Goal: Task Accomplishment & Management: Use online tool/utility

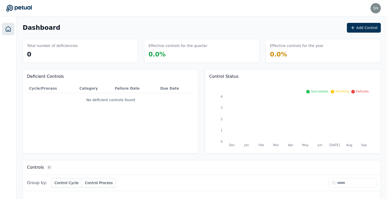
scroll to position [28, 0]
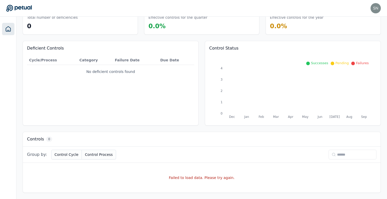
click at [100, 3] on div "snir@petual.ai snir@petual.ai Sign out" at bounding box center [193, 8] width 375 height 10
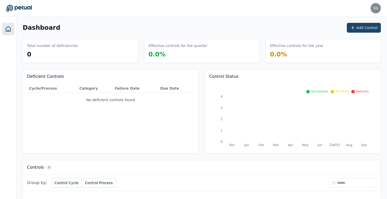
click at [358, 28] on button "Add Control" at bounding box center [364, 28] width 34 height 10
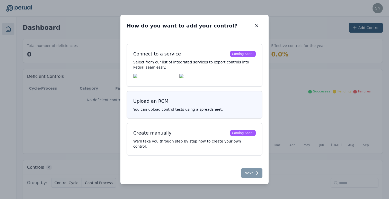
click at [205, 105] on h3 "Upload an RCM" at bounding box center [194, 101] width 122 height 7
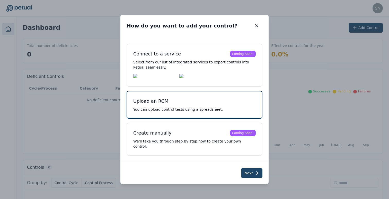
click at [251, 171] on button "Next" at bounding box center [251, 174] width 21 height 10
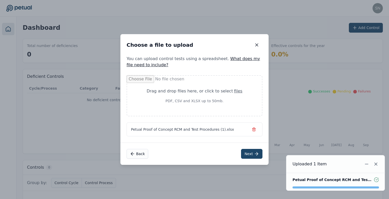
click at [250, 154] on button "Next" at bounding box center [251, 154] width 21 height 10
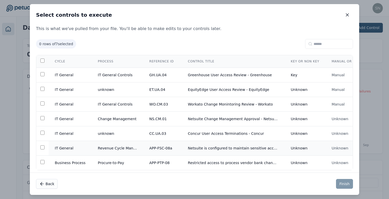
click at [107, 148] on td "Revenue Cycle Management" at bounding box center [117, 148] width 51 height 15
click at [110, 134] on td "unknown" at bounding box center [117, 134] width 51 height 15
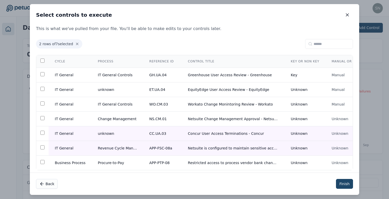
click at [347, 184] on button "Finish" at bounding box center [344, 184] width 17 height 10
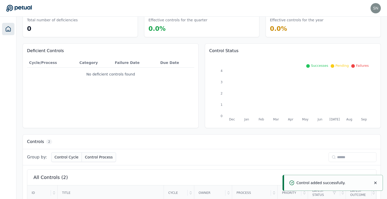
scroll to position [82, 0]
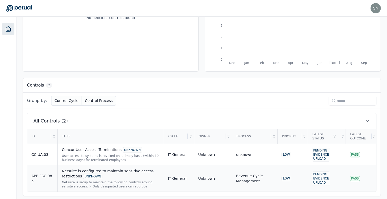
click at [95, 183] on div "Netsuite is setup to maintain the following controls around sensitive access: >…" at bounding box center [111, 185] width 98 height 8
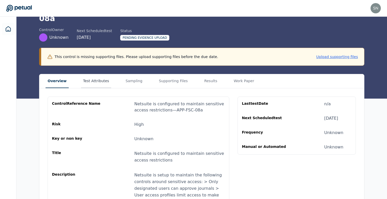
click at [92, 75] on button "Test Attributes" at bounding box center [96, 81] width 30 height 14
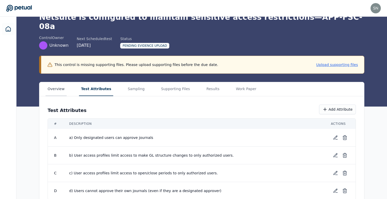
click at [58, 82] on button "Overview" at bounding box center [56, 89] width 21 height 14
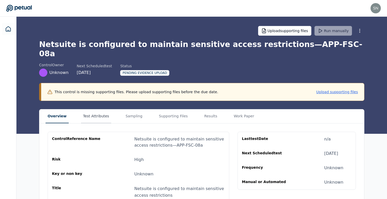
click at [98, 110] on button "Test Attributes" at bounding box center [96, 117] width 30 height 14
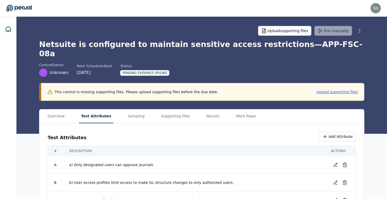
scroll to position [27, 0]
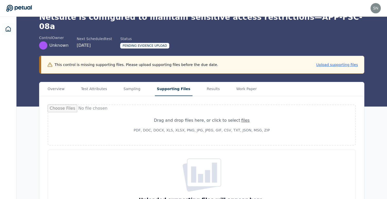
click at [168, 82] on button "Supporting Files" at bounding box center [174, 89] width 38 height 14
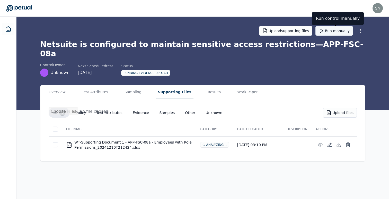
click at [336, 33] on button "Run manually" at bounding box center [334, 31] width 38 height 10
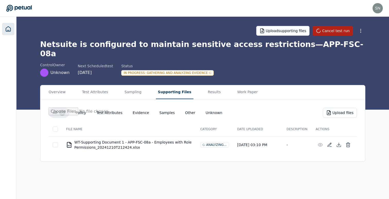
click at [7, 29] on icon at bounding box center [8, 29] width 6 height 6
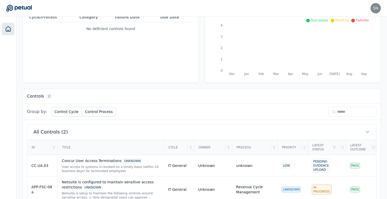
scroll to position [86, 0]
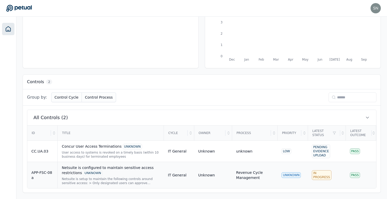
click at [96, 177] on div "Netsuite is configured to maintain sensitive access restrictions UNKNOWN Netsui…" at bounding box center [111, 175] width 98 height 20
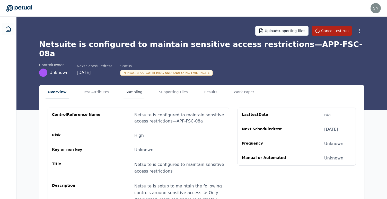
click at [133, 85] on button "Sampling" at bounding box center [134, 92] width 21 height 14
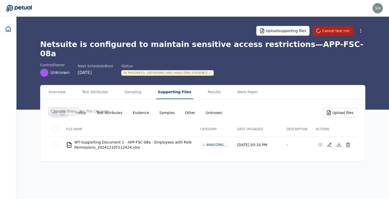
click at [169, 85] on button "Supporting Files" at bounding box center [175, 92] width 38 height 14
click at [99, 85] on button "Test Attributes" at bounding box center [95, 92] width 30 height 14
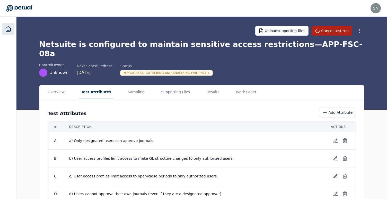
click at [11, 29] on link at bounding box center [8, 29] width 12 height 12
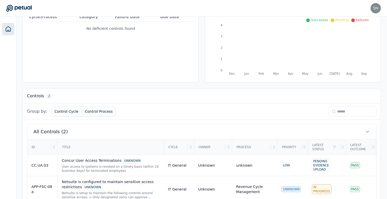
scroll to position [73, 0]
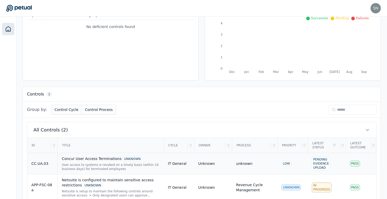
click at [93, 167] on div "User access to systems is revoked on a timely basis (within 10 business days) f…" at bounding box center [111, 167] width 98 height 8
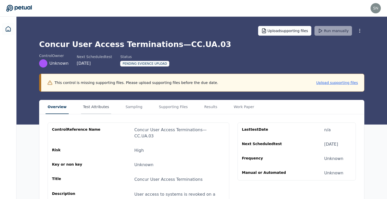
click at [102, 108] on button "Test Attributes" at bounding box center [96, 107] width 30 height 14
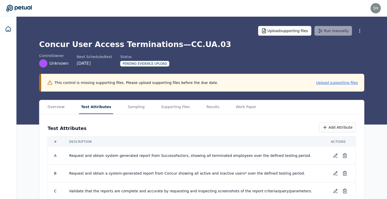
scroll to position [47, 0]
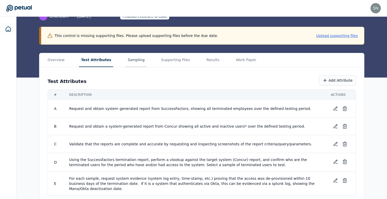
click at [131, 58] on main "Upload supporting files Run manually Concur User Access Terminations — CC.UA.03…" at bounding box center [201, 87] width 371 height 235
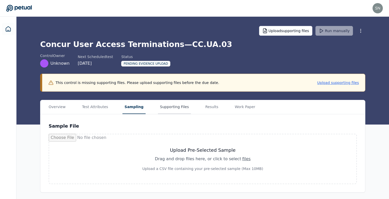
click at [168, 102] on button "Supporting Files" at bounding box center [174, 107] width 33 height 14
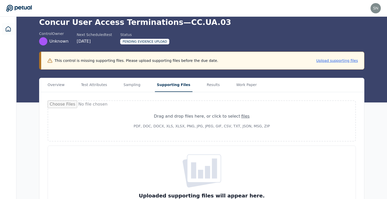
scroll to position [16, 0]
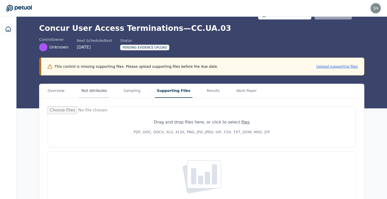
click at [90, 92] on button "Test Attributes" at bounding box center [94, 91] width 30 height 14
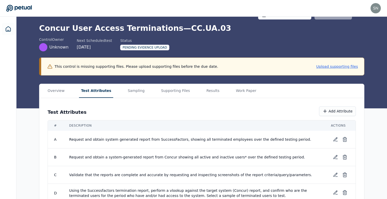
scroll to position [47, 0]
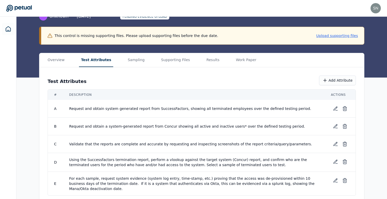
click at [128, 161] on span "Using the Successfactors termination report, perform a vlookup against the targ…" at bounding box center [193, 162] width 249 height 10
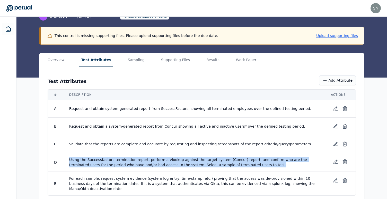
click at [128, 161] on span "Using the Successfactors termination report, perform a vlookup against the targ…" at bounding box center [193, 162] width 249 height 10
click at [242, 165] on span "Using the Successfactors termination report, perform a vlookup against the targ…" at bounding box center [193, 162] width 249 height 10
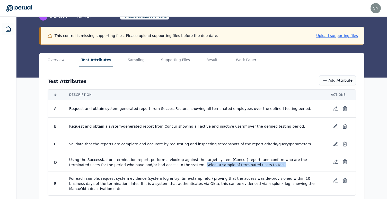
drag, startPoint x: 242, startPoint y: 165, endPoint x: 169, endPoint y: 165, distance: 73.1
click at [169, 165] on span "Using the Successfactors termination report, perform a vlookup against the targ…" at bounding box center [193, 162] width 249 height 10
drag, startPoint x: 169, startPoint y: 165, endPoint x: 276, endPoint y: 167, distance: 107.3
click at [276, 167] on span "Using the Successfactors termination report, perform a vlookup against the targ…" at bounding box center [193, 162] width 249 height 10
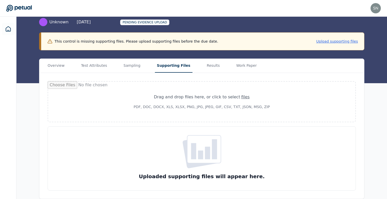
scroll to position [41, 0]
click at [161, 60] on button "Supporting Files" at bounding box center [174, 66] width 38 height 14
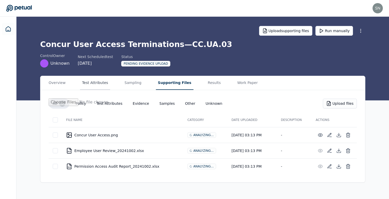
click at [99, 84] on button "Test Attributes" at bounding box center [95, 83] width 30 height 14
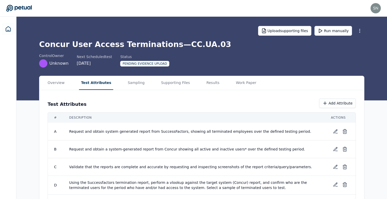
scroll to position [23, 0]
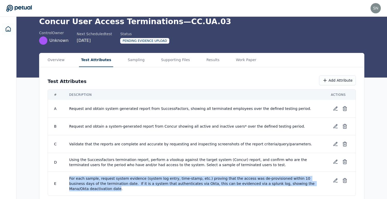
drag, startPoint x: 136, startPoint y: 179, endPoint x: 311, endPoint y: 185, distance: 175.6
click at [311, 185] on td "For each sample, request system evidence (system log entry, time-stamp, etc.) p…" at bounding box center [194, 184] width 262 height 24
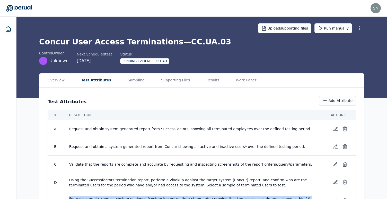
scroll to position [0, 0]
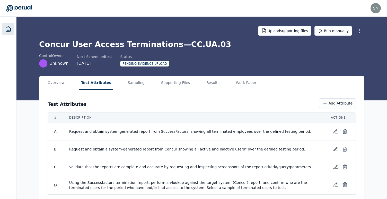
click at [8, 29] on icon at bounding box center [8, 29] width 6 height 6
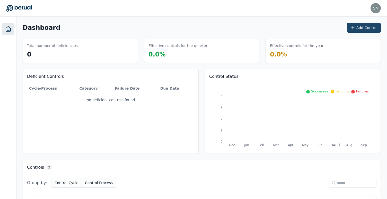
click at [361, 26] on button "Add Control" at bounding box center [364, 28] width 34 height 10
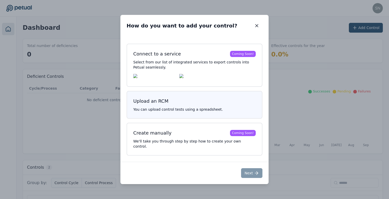
click at [199, 105] on h3 "Upload an RCM" at bounding box center [194, 101] width 122 height 7
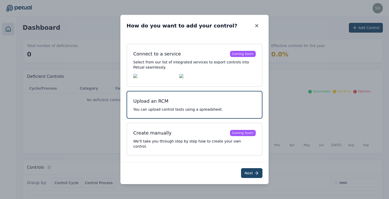
click at [249, 173] on button "Next" at bounding box center [251, 174] width 21 height 10
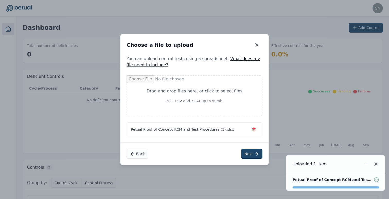
click at [248, 156] on button "Next" at bounding box center [251, 154] width 21 height 10
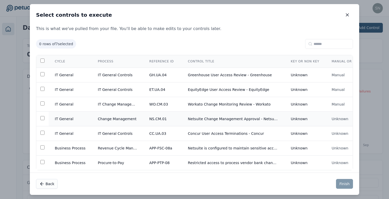
click at [49, 121] on td "IT General" at bounding box center [70, 119] width 43 height 15
click at [344, 186] on button "Finish" at bounding box center [344, 184] width 17 height 10
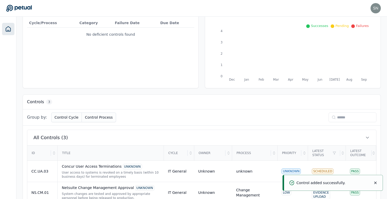
scroll to position [107, 0]
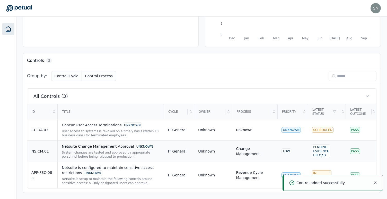
click at [89, 149] on div "Netsuite Change Management Approval UNKNOWN" at bounding box center [111, 147] width 98 height 6
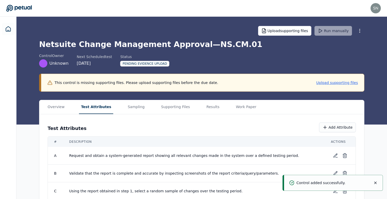
click at [92, 105] on button "Test Attributes" at bounding box center [96, 107] width 34 height 14
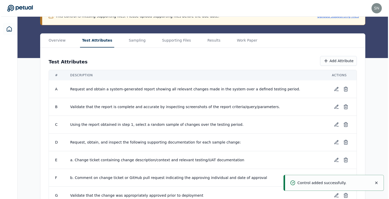
scroll to position [81, 0]
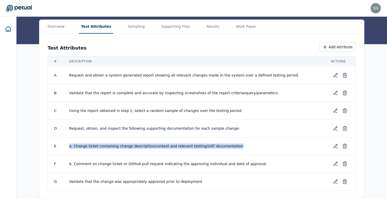
drag, startPoint x: 236, startPoint y: 145, endPoint x: 60, endPoint y: 145, distance: 176.2
click at [60, 145] on tr "E a. Change ticket containing change description/context and relevant testing/U…" at bounding box center [202, 147] width 308 height 18
copy tr "a. Change ticket containing change description/context and relevant testing/UAT…"
click at [336, 127] on icon at bounding box center [336, 127] width 1 height 1
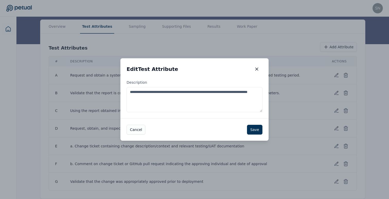
click at [221, 96] on textarea "**********" at bounding box center [195, 99] width 136 height 25
paste textarea "**********"
click at [142, 99] on textarea "**********" at bounding box center [195, 99] width 136 height 25
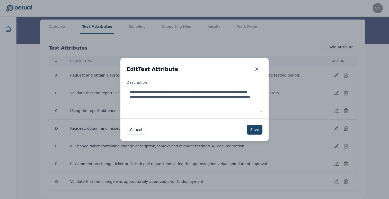
type textarea "**********"
click at [255, 130] on button "Save" at bounding box center [254, 130] width 15 height 10
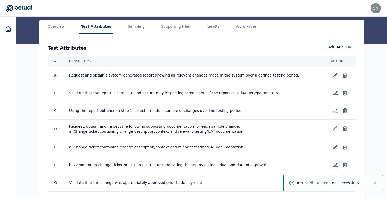
click at [334, 164] on icon at bounding box center [335, 165] width 5 height 5
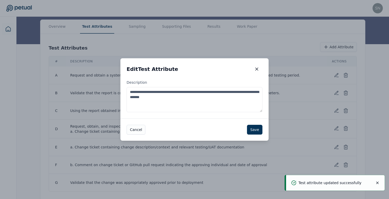
click at [231, 108] on textarea "**********" at bounding box center [195, 99] width 136 height 25
click at [254, 129] on button "Save" at bounding box center [254, 130] width 15 height 10
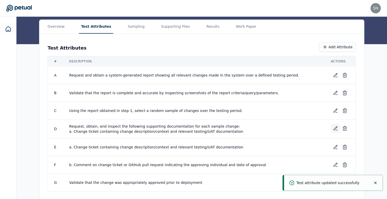
click at [336, 128] on icon at bounding box center [335, 128] width 5 height 5
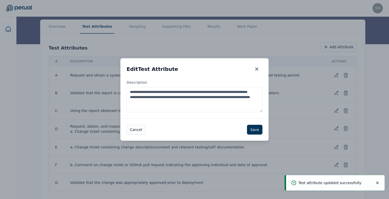
click at [223, 106] on textarea "**********" at bounding box center [195, 99] width 136 height 25
paste textarea "**********"
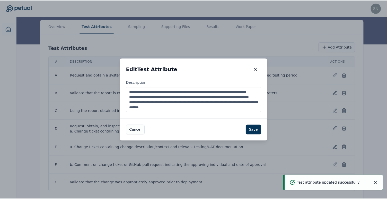
scroll to position [8, 0]
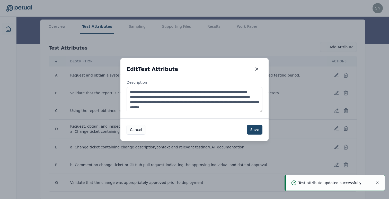
type textarea "**********"
click at [257, 129] on button "Save" at bounding box center [254, 130] width 15 height 10
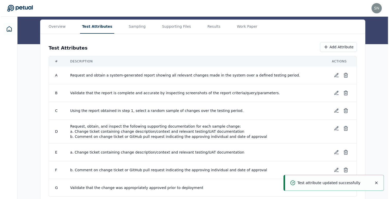
scroll to position [87, 0]
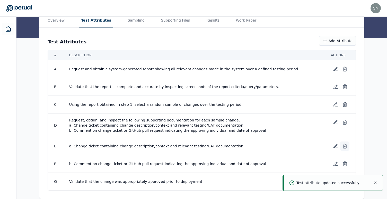
click at [347, 146] on icon at bounding box center [344, 146] width 5 height 5
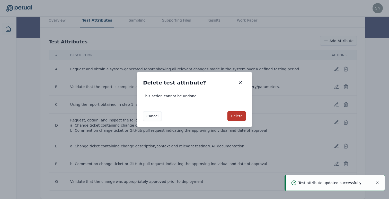
click at [236, 116] on button "Delete" at bounding box center [236, 116] width 19 height 10
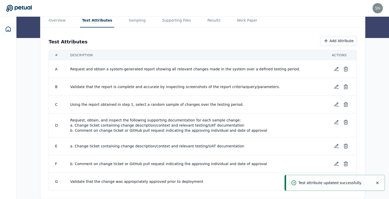
scroll to position [69, 0]
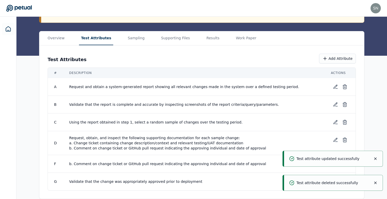
click at [378, 160] on div "Test attribute updated successfully" at bounding box center [333, 159] width 99 height 16
click at [377, 160] on icon "Notifications (F8)" at bounding box center [375, 159] width 4 height 4
click at [345, 164] on icon at bounding box center [344, 164] width 5 height 5
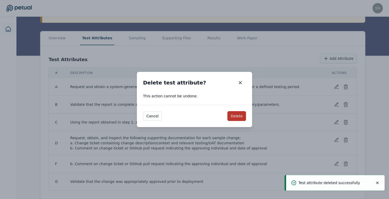
click at [235, 120] on button "Delete" at bounding box center [236, 116] width 19 height 10
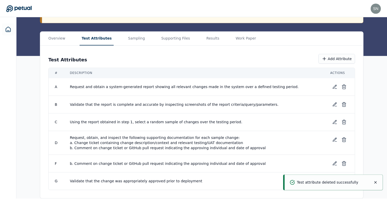
scroll to position [51, 0]
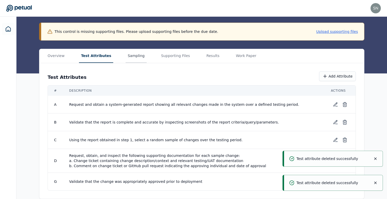
click at [127, 59] on main "Upload supporting files Run manually Netsuite Change Management Approval — NS.C…" at bounding box center [201, 83] width 371 height 234
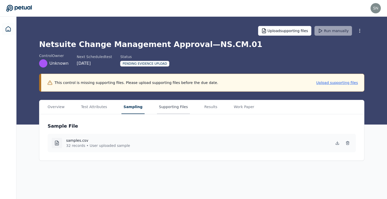
click at [166, 113] on button "Supporting Files" at bounding box center [173, 107] width 33 height 14
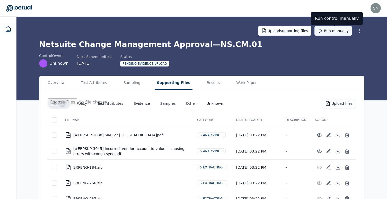
click at [337, 30] on button "Run manually" at bounding box center [333, 31] width 38 height 10
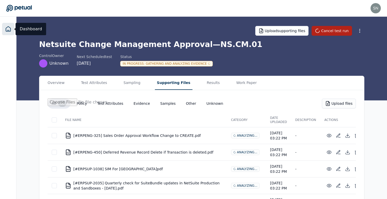
click at [10, 30] on icon at bounding box center [8, 29] width 5 height 5
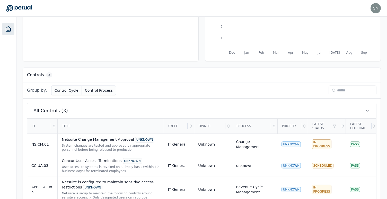
scroll to position [107, 0]
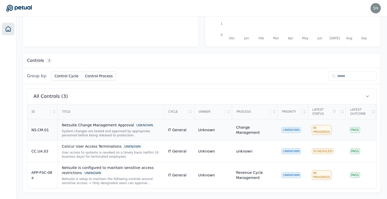
click at [90, 125] on div "Netsuite Change Management Approval UNKNOWN" at bounding box center [111, 126] width 98 height 6
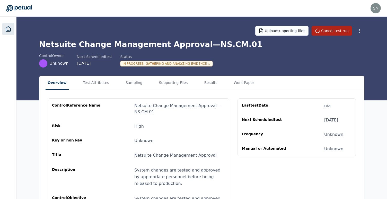
click at [8, 27] on icon at bounding box center [8, 29] width 6 height 6
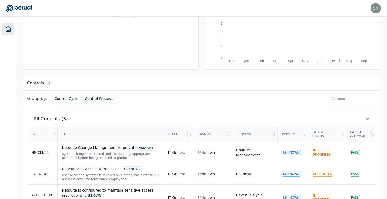
scroll to position [107, 0]
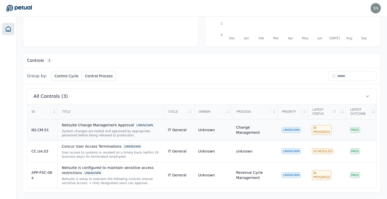
click at [96, 131] on div "System changes are tested and approved by appropriate personnel before being re…" at bounding box center [111, 133] width 98 height 8
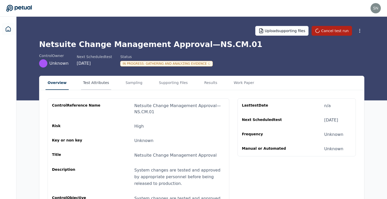
click at [98, 84] on button "Test Attributes" at bounding box center [96, 83] width 30 height 14
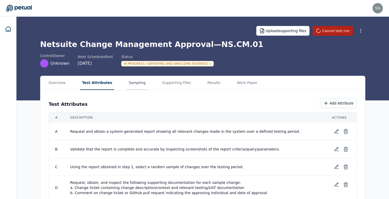
click at [127, 58] on main "Upload supporting files Cancel test run Netsuite Change Management Approval — N…" at bounding box center [202, 122] width 373 height 210
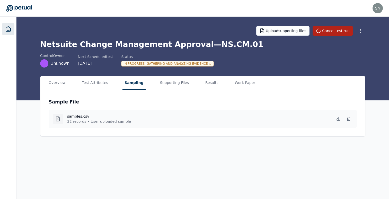
click at [8, 28] on icon at bounding box center [8, 29] width 6 height 6
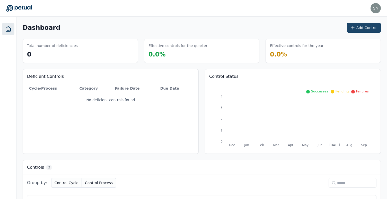
click at [361, 31] on button "Add Control" at bounding box center [364, 28] width 34 height 10
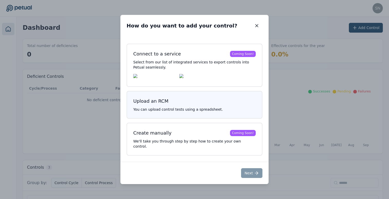
click at [208, 112] on p "You can upload control tests using a spreadsheet." at bounding box center [194, 109] width 122 height 5
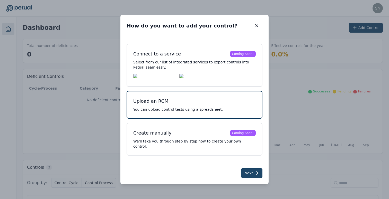
click at [249, 172] on button "Next" at bounding box center [251, 174] width 21 height 10
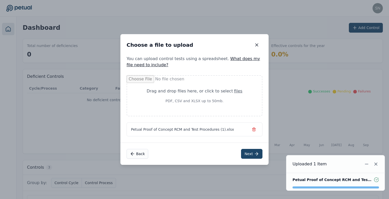
click at [255, 154] on icon at bounding box center [256, 154] width 5 height 5
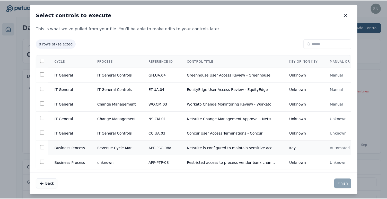
scroll to position [17, 0]
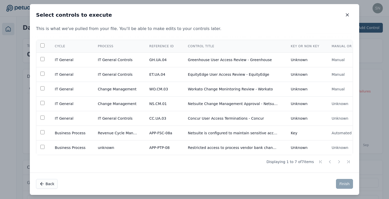
click at [373, 159] on div "Select controls to execute Select controls to execute This is what we've pulled…" at bounding box center [194, 99] width 389 height 199
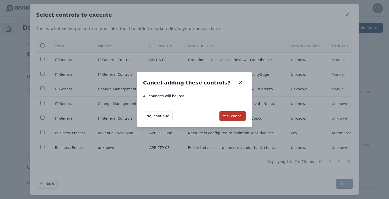
click at [236, 112] on button "Yes, cancel" at bounding box center [232, 116] width 27 height 10
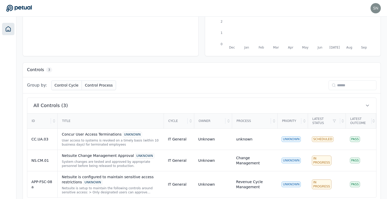
scroll to position [107, 0]
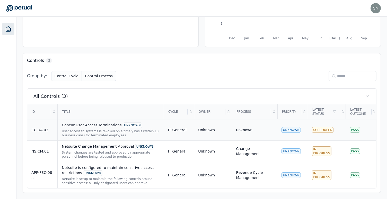
click at [89, 128] on div "Concur User Access Terminations UNKNOWN" at bounding box center [111, 126] width 98 height 6
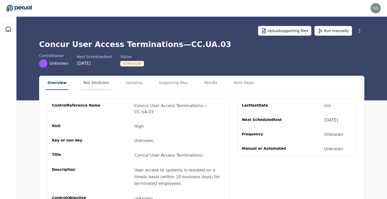
click at [93, 84] on button "Test Attributes" at bounding box center [96, 83] width 30 height 14
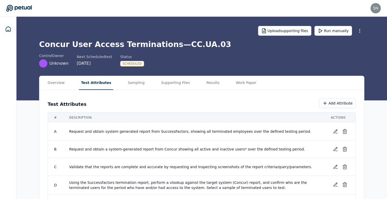
scroll to position [23, 0]
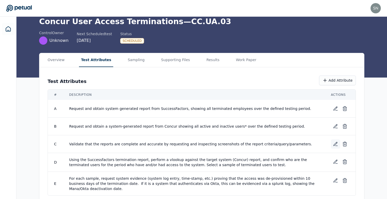
click at [333, 145] on button at bounding box center [335, 144] width 9 height 9
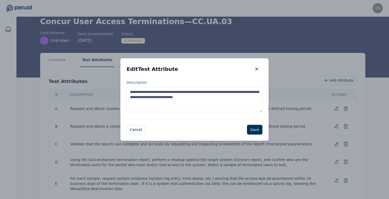
click at [249, 99] on textarea "**********" at bounding box center [195, 99] width 136 height 25
type textarea "**********"
click at [256, 71] on icon "button" at bounding box center [256, 69] width 5 height 5
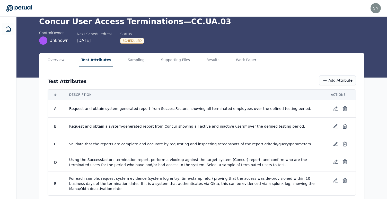
click at [92, 158] on span "Using the Successfactors termination report, perform a vlookup against the targ…" at bounding box center [193, 162] width 249 height 10
click at [156, 109] on span "Request and obtain system generated report from SuccessFactors, showing all ter…" at bounding box center [193, 108] width 249 height 5
click at [165, 111] on span "Request and obtain system generated report from SuccessFactors, showing all ter…" at bounding box center [193, 108] width 249 height 5
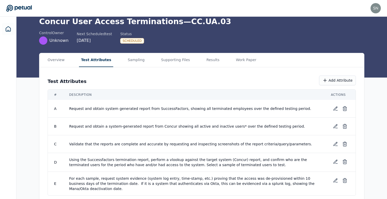
click at [167, 55] on main "Upload supporting files Run manually Concur User Access Terminations — CC.UA.03…" at bounding box center [201, 99] width 371 height 211
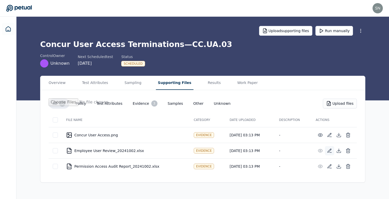
click at [329, 151] on icon at bounding box center [329, 150] width 5 height 5
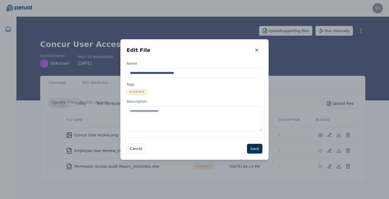
click at [196, 118] on textarea "Description" at bounding box center [195, 118] width 136 height 25
click at [256, 51] on icon "button" at bounding box center [256, 50] width 5 height 5
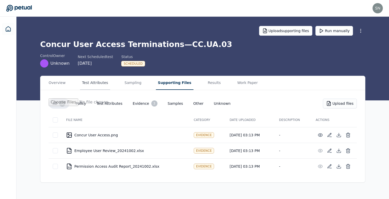
click at [84, 84] on button "Test Attributes" at bounding box center [95, 83] width 30 height 14
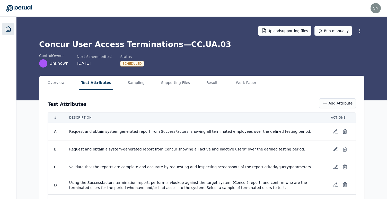
click at [11, 30] on link at bounding box center [8, 29] width 12 height 12
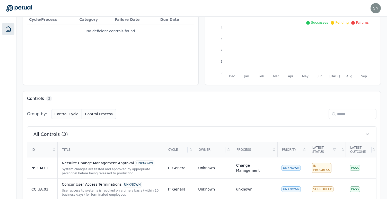
scroll to position [107, 0]
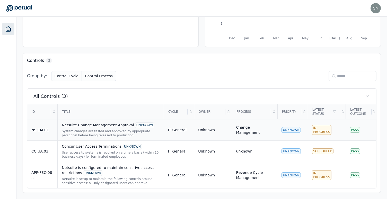
click at [109, 130] on div "System changes are tested and approved by appropriate personnel before being re…" at bounding box center [111, 133] width 98 height 8
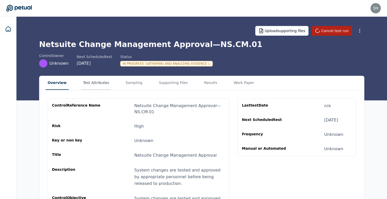
click at [91, 85] on button "Test Attributes" at bounding box center [96, 83] width 30 height 14
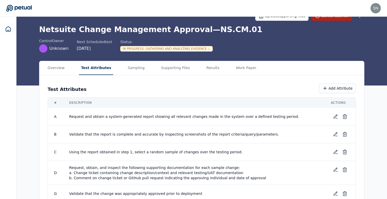
scroll to position [27, 0]
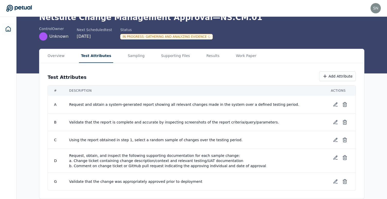
click at [55, 183] on span "G" at bounding box center [55, 182] width 3 height 4
click at [55, 181] on span "G" at bounding box center [55, 182] width 3 height 4
click at [70, 162] on span "Request, obtain, and inspect the following supporting documentation for each sa…" at bounding box center [193, 160] width 249 height 15
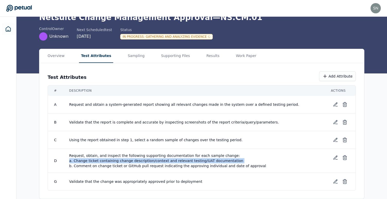
click at [70, 162] on span "Request, obtain, and inspect the following supporting documentation for each sa…" at bounding box center [193, 160] width 249 height 15
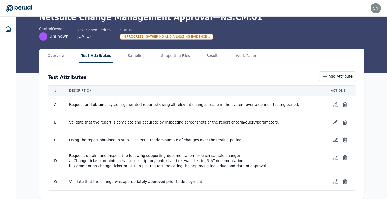
click at [72, 166] on span "Request, obtain, and inspect the following supporting documentation for each sa…" at bounding box center [193, 160] width 249 height 15
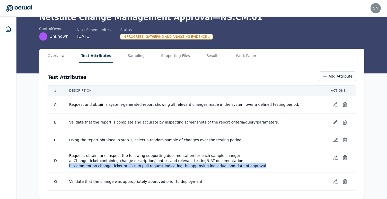
click at [72, 166] on span "Request, obtain, and inspect the following supporting documentation for each sa…" at bounding box center [193, 160] width 249 height 15
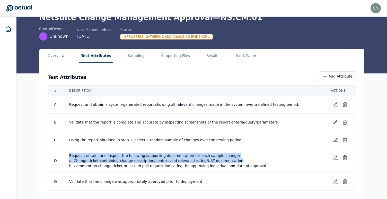
drag, startPoint x: 69, startPoint y: 156, endPoint x: 228, endPoint y: 163, distance: 159.4
click at [228, 161] on span "Request, obtain, and inspect the following supporting documentation for each sa…" at bounding box center [193, 160] width 249 height 15
click at [228, 163] on span "Request, obtain, and inspect the following supporting documentation for each sa…" at bounding box center [193, 160] width 249 height 15
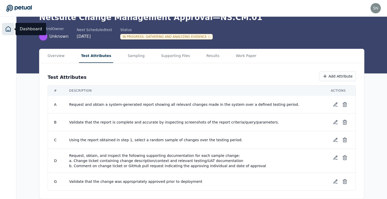
click at [6, 28] on icon at bounding box center [8, 29] width 5 height 5
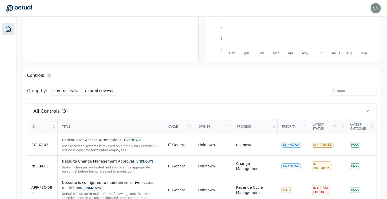
scroll to position [107, 0]
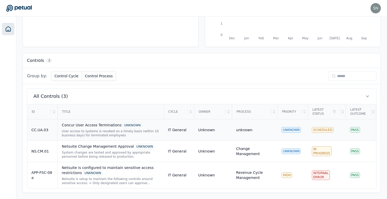
click at [111, 126] on div "Concur User Access Terminations UNKNOWN" at bounding box center [111, 126] width 98 height 6
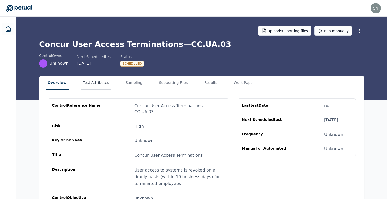
click at [91, 82] on button "Test Attributes" at bounding box center [96, 83] width 30 height 14
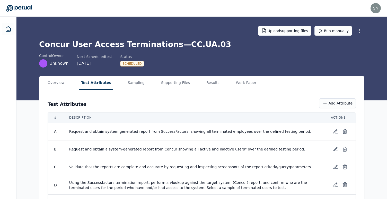
scroll to position [23, 0]
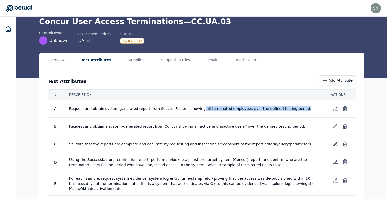
drag, startPoint x: 195, startPoint y: 110, endPoint x: 302, endPoint y: 113, distance: 107.1
click at [302, 113] on td "Request and obtain system generated report from SuccessFactors, showing all ter…" at bounding box center [194, 109] width 262 height 18
click at [346, 110] on icon at bounding box center [344, 109] width 3 height 3
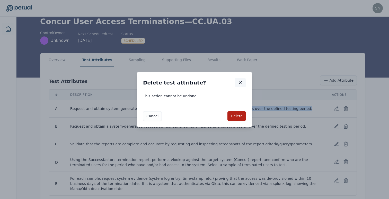
click at [241, 83] on icon "button" at bounding box center [240, 83] width 3 height 3
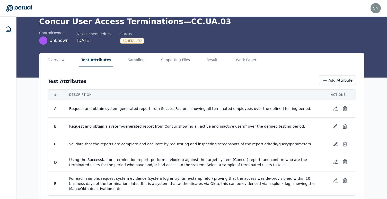
click at [131, 77] on div "Test Attributes Add Attribute" at bounding box center [202, 81] width 308 height 10
click at [8, 31] on icon at bounding box center [8, 29] width 6 height 6
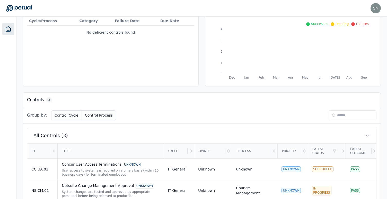
scroll to position [70, 0]
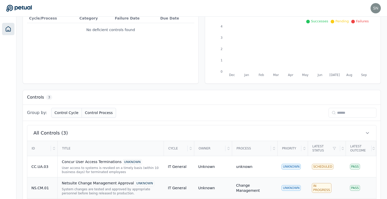
click at [107, 188] on div "System changes are tested and approved by appropriate personnel before being re…" at bounding box center [111, 192] width 98 height 8
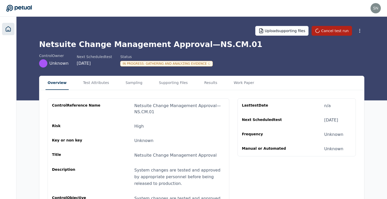
click at [8, 26] on icon at bounding box center [8, 29] width 6 height 6
click at [4, 32] on link at bounding box center [8, 29] width 12 height 12
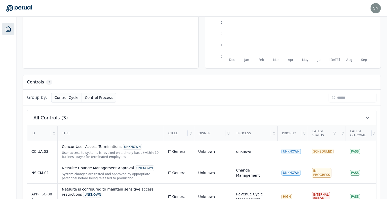
scroll to position [107, 0]
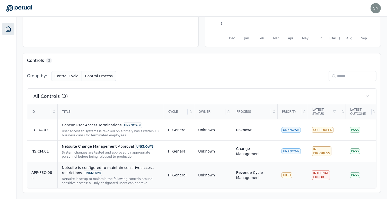
click at [113, 172] on div "Netsuite is configured to maintain sensitive access restrictions UNKNOWN" at bounding box center [111, 170] width 98 height 11
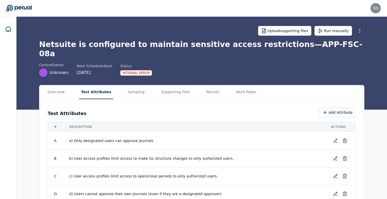
click at [96, 85] on button "Test Attributes" at bounding box center [96, 92] width 34 height 14
click at [175, 85] on button "Supporting Files" at bounding box center [175, 92] width 33 height 14
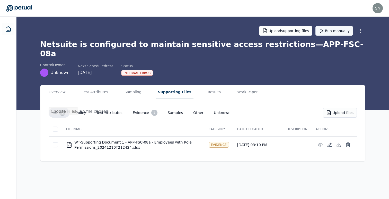
click at [333, 31] on button "Run manually" at bounding box center [334, 31] width 38 height 10
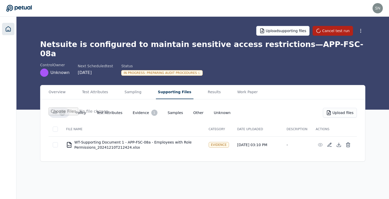
click at [11, 27] on icon at bounding box center [8, 29] width 6 height 6
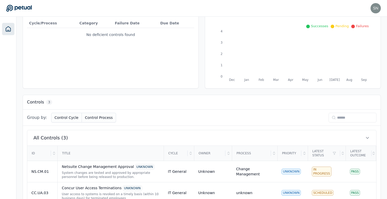
scroll to position [107, 0]
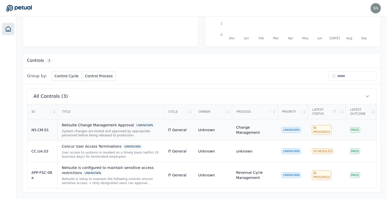
click at [94, 128] on div "Netsuite Change Management Approval UNKNOWN" at bounding box center [111, 126] width 98 height 6
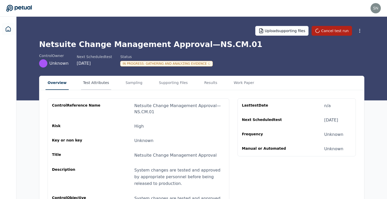
click at [90, 80] on button "Test Attributes" at bounding box center [96, 83] width 30 height 14
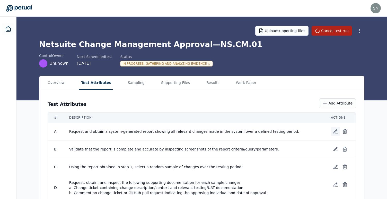
click at [337, 131] on icon at bounding box center [335, 131] width 5 height 5
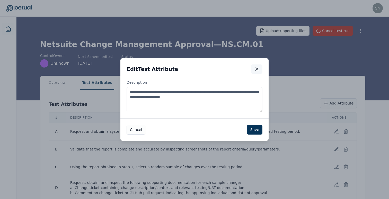
click at [257, 70] on icon "button" at bounding box center [256, 69] width 5 height 5
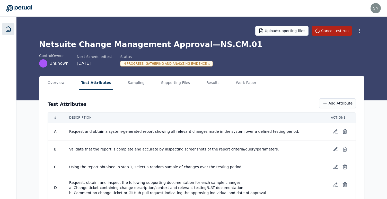
click at [9, 28] on icon at bounding box center [8, 29] width 6 height 6
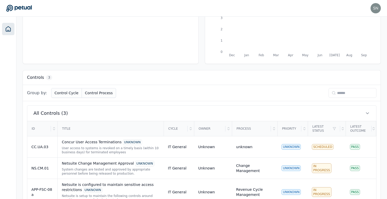
scroll to position [107, 0]
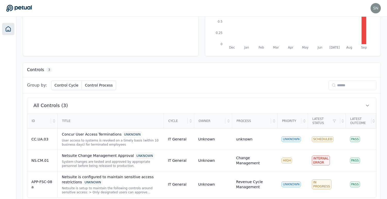
scroll to position [98, 0]
click at [165, 160] on td "IT General" at bounding box center [179, 160] width 30 height 21
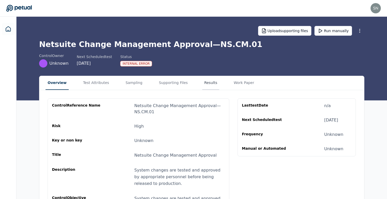
click at [204, 85] on button "Results" at bounding box center [210, 83] width 17 height 14
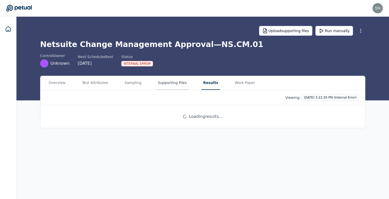
click at [172, 83] on button "Supporting Files" at bounding box center [172, 83] width 33 height 14
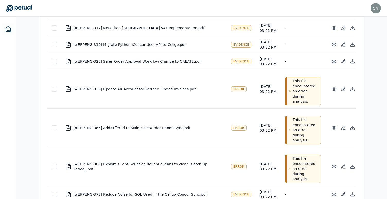
scroll to position [280, 0]
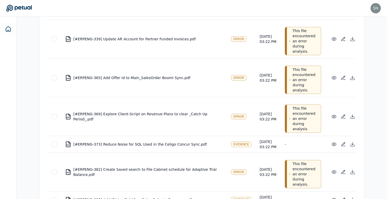
click at [158, 81] on div "PDF [#ERPENG-365] Add Offer Id to Main_SalesOrder Boomi Sync.pdf" at bounding box center [144, 78] width 158 height 6
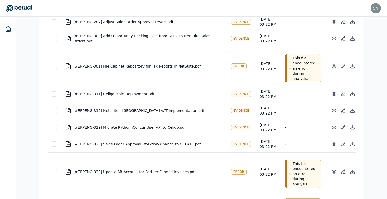
scroll to position [148, 0]
click at [148, 69] on div "PDF [#ERPENG-301] File Cabinet Repository for Tax Reports in NetSuite.pdf" at bounding box center [144, 66] width 158 height 6
click at [150, 69] on div "PDF [#ERPENG-301] File Cabinet Repository for Tax Reports in NetSuite.pdf" at bounding box center [144, 66] width 158 height 6
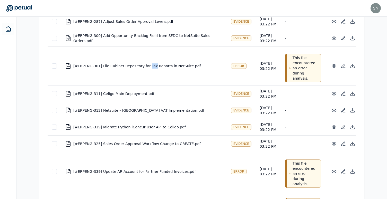
click at [150, 69] on div "PDF [#ERPENG-301] File Cabinet Repository for Tax Reports in NetSuite.pdf" at bounding box center [144, 66] width 158 height 6
click at [293, 81] on p "This file encountered an error during analysis." at bounding box center [306, 68] width 26 height 26
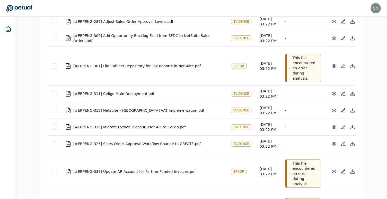
click at [164, 69] on div "PDF [#ERPENG-301] File Cabinet Repository for Tax Reports in NetSuite.pdf" at bounding box center [144, 66] width 158 height 6
click at [293, 81] on p "This file encountered an error during analysis." at bounding box center [306, 68] width 26 height 26
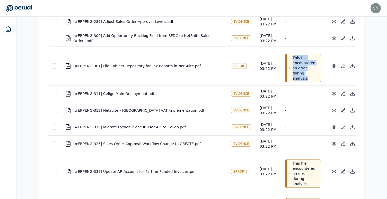
click at [293, 81] on p "This file encountered an error during analysis." at bounding box center [306, 68] width 26 height 26
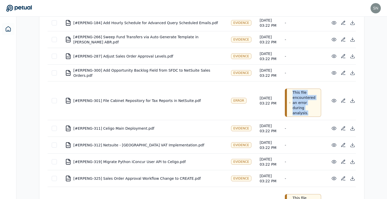
scroll to position [61, 0]
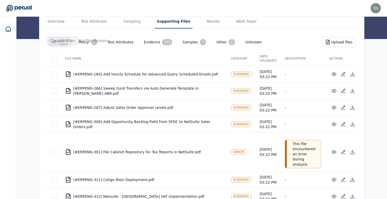
click at [289, 157] on icon at bounding box center [290, 154] width 2 height 5
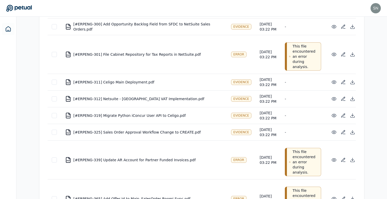
scroll to position [0, 0]
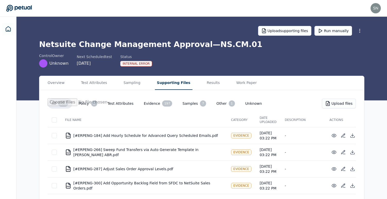
click at [145, 102] on button "Evidence 197" at bounding box center [158, 104] width 37 height 10
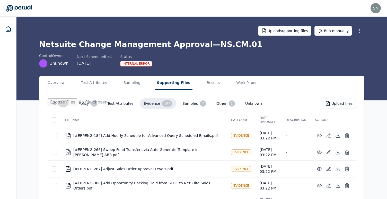
click at [217, 101] on button "Other 1" at bounding box center [225, 104] width 27 height 10
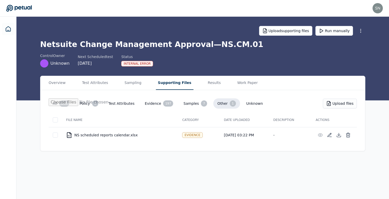
click at [58, 100] on button "All 270" at bounding box center [61, 104] width 25 height 10
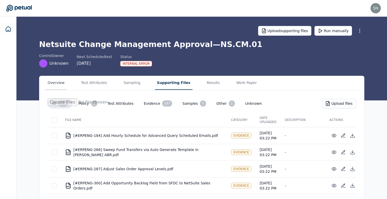
click at [53, 85] on button "Overview" at bounding box center [56, 83] width 21 height 14
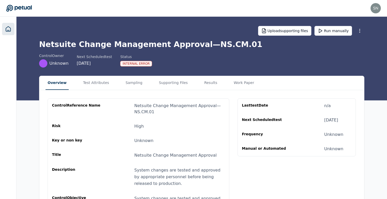
click at [10, 29] on icon at bounding box center [8, 29] width 5 height 5
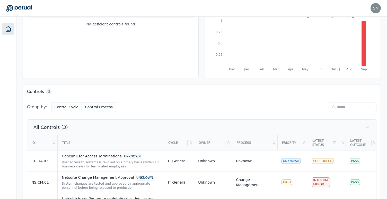
scroll to position [107, 0]
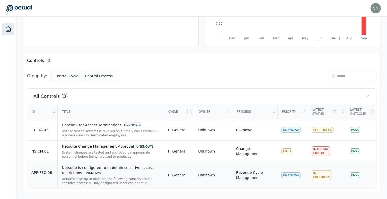
click at [135, 169] on div "Netsuite is configured to maintain sensitive access restrictions UNKNOWN" at bounding box center [111, 170] width 98 height 11
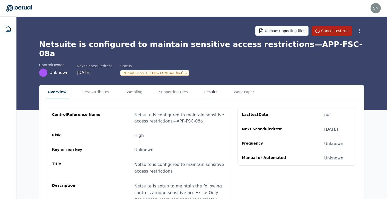
click at [207, 85] on button "Results" at bounding box center [210, 92] width 17 height 14
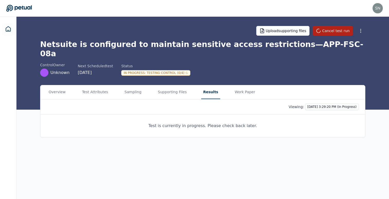
click at [207, 63] on div "control Owner Unknown Next Scheduled test 12/30/2025 Status In Progress : Testi…" at bounding box center [202, 70] width 325 height 14
click at [215, 47] on h1 "Netsuite is configured to maintain sensitive access restrictions — APP-FSC-08a" at bounding box center [202, 49] width 325 height 19
click at [189, 46] on h1 "Netsuite is configured to maintain sensitive access restrictions — APP-FSC-08a" at bounding box center [202, 49] width 325 height 19
click at [187, 52] on div "Netsuite is configured to maintain sensitive access restrictions — APP-FSC-08a …" at bounding box center [202, 58] width 325 height 37
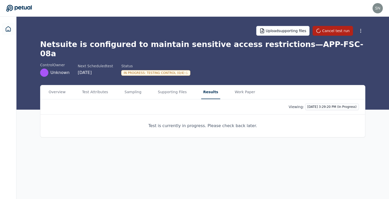
click at [185, 44] on h1 "Netsuite is configured to maintain sensitive access restrictions — APP-FSC-08a" at bounding box center [202, 49] width 325 height 19
click at [13, 28] on link at bounding box center [8, 29] width 12 height 12
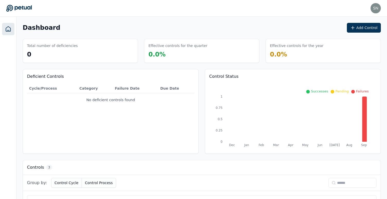
scroll to position [107, 0]
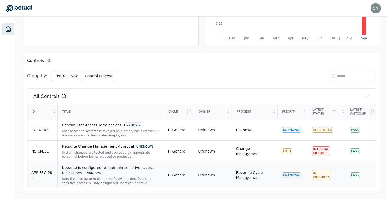
click at [144, 174] on div "Netsuite is configured to maintain sensitive access restrictions UNKNOWN" at bounding box center [111, 170] width 98 height 11
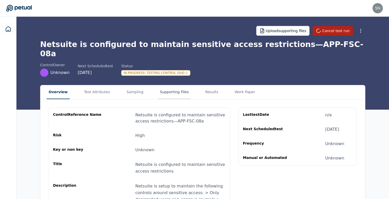
click at [174, 85] on button "Supporting Files" at bounding box center [174, 92] width 33 height 14
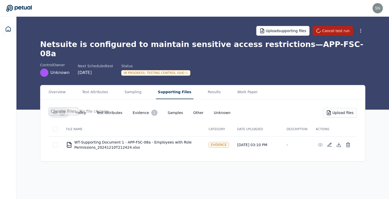
click at [204, 46] on h1 "Netsuite is configured to maintain sensitive access restrictions — APP-FSC-08a" at bounding box center [202, 49] width 325 height 19
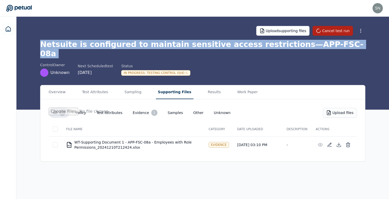
click at [204, 46] on h1 "Netsuite is configured to maintain sensitive access restrictions — APP-FSC-08a" at bounding box center [202, 49] width 325 height 19
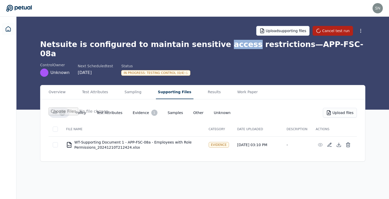
click at [204, 46] on h1 "Netsuite is configured to maintain sensitive access restrictions — APP-FSC-08a" at bounding box center [202, 49] width 325 height 19
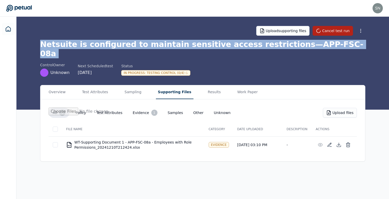
click at [204, 46] on h1 "Netsuite is configured to maintain sensitive access restrictions — APP-FSC-08a" at bounding box center [202, 49] width 325 height 19
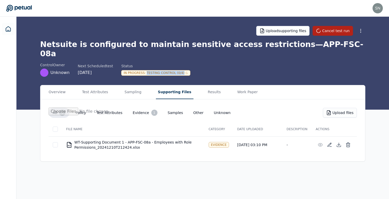
drag, startPoint x: 144, startPoint y: 65, endPoint x: 183, endPoint y: 65, distance: 39.4
click at [183, 70] on div "In Progress : Testing Control (0/4)" at bounding box center [155, 73] width 69 height 6
click at [191, 46] on h1 "Netsuite is configured to maintain sensitive access restrictions — APP-FSC-08a" at bounding box center [202, 49] width 325 height 19
click at [169, 70] on div "In Progress : Testing Control (0/4)" at bounding box center [155, 73] width 69 height 6
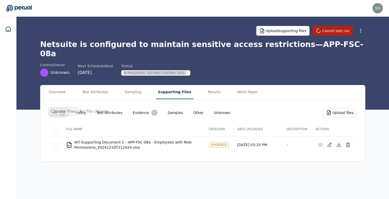
click at [169, 70] on div "In Progress : Testing Control (0/4)" at bounding box center [155, 73] width 69 height 6
click at [171, 39] on div "Upload supporting files Cancel test run" at bounding box center [202, 31] width 325 height 18
click at [171, 45] on h1 "Netsuite is configured to maintain sensitive access restrictions — APP-FSC-08a" at bounding box center [202, 49] width 325 height 19
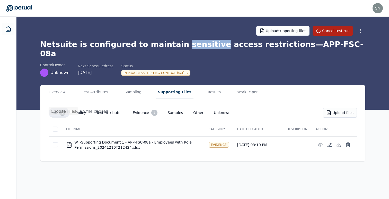
click at [171, 45] on h1 "Netsuite is configured to maintain sensitive access restrictions — APP-FSC-08a" at bounding box center [202, 49] width 325 height 19
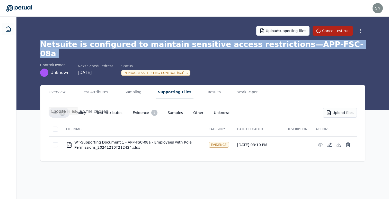
click at [171, 45] on h1 "Netsuite is configured to maintain sensitive access restrictions — APP-FSC-08a" at bounding box center [202, 49] width 325 height 19
click at [154, 44] on h1 "Netsuite is configured to maintain sensitive access restrictions — APP-FSC-08a" at bounding box center [202, 49] width 325 height 19
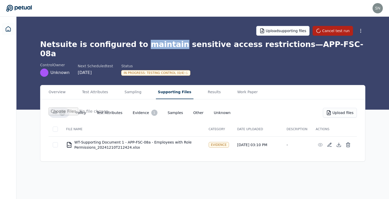
click at [154, 44] on h1 "Netsuite is configured to maintain sensitive access restrictions — APP-FSC-08a" at bounding box center [202, 49] width 325 height 19
click at [172, 44] on h1 "Netsuite is configured to maintain sensitive access restrictions — APP-FSC-08a" at bounding box center [202, 49] width 325 height 19
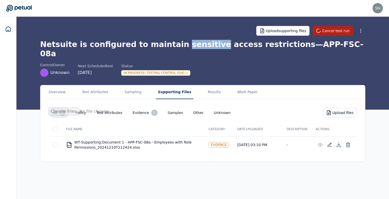
click at [172, 44] on h1 "Netsuite is configured to maintain sensitive access restrictions — APP-FSC-08a" at bounding box center [202, 49] width 325 height 19
click at [201, 47] on h1 "Netsuite is configured to maintain sensitive access restrictions — APP-FSC-08a" at bounding box center [202, 49] width 325 height 19
click at [228, 47] on h1 "Netsuite is configured to maintain sensitive access restrictions — APP-FSC-08a" at bounding box center [202, 49] width 325 height 19
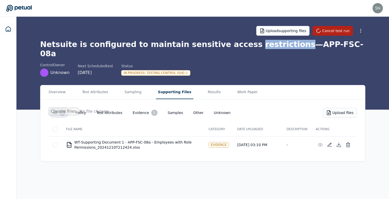
click at [228, 47] on h1 "Netsuite is configured to maintain sensitive access restrictions — APP-FSC-08a" at bounding box center [202, 49] width 325 height 19
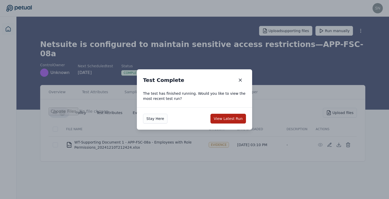
click at [222, 45] on div "Test Complete Test Complete The test has finished running. Would you like to vi…" at bounding box center [194, 99] width 389 height 199
click at [225, 120] on button "View Latest Run" at bounding box center [228, 119] width 36 height 10
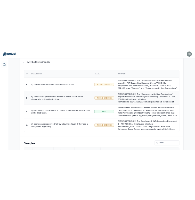
scroll to position [93, 0]
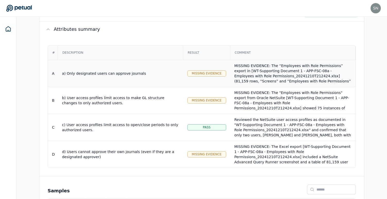
click at [156, 74] on td "a) Only designated users can approve journals" at bounding box center [120, 73] width 125 height 27
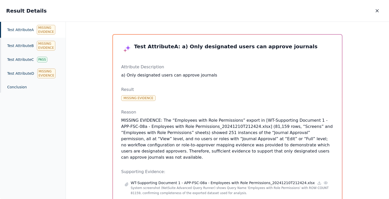
click at [18, 33] on div "Test Attribute A Missing Evidence" at bounding box center [33, 30] width 66 height 16
click at [198, 78] on p "a) Only designated users can approve journals" at bounding box center [227, 75] width 213 height 6
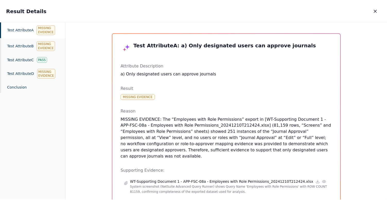
scroll to position [1, 0]
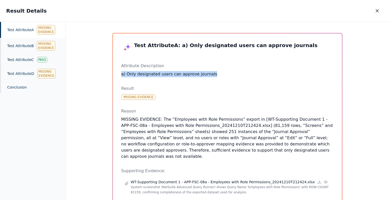
drag, startPoint x: 196, startPoint y: 66, endPoint x: 211, endPoint y: 76, distance: 18.6
click at [211, 76] on div "Attribute Description a) Only designated users can approve journals" at bounding box center [227, 70] width 213 height 14
click at [376, 13] on icon "button" at bounding box center [377, 10] width 5 height 5
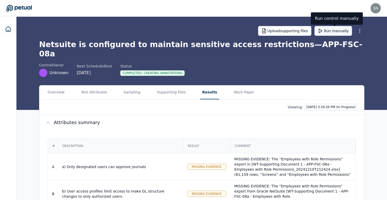
click at [338, 31] on button "Run manually" at bounding box center [333, 31] width 38 height 10
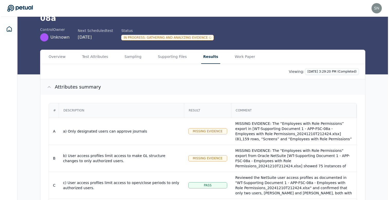
scroll to position [50, 0]
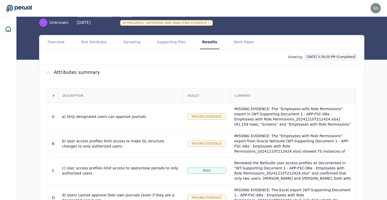
click at [324, 45] on html "[EMAIL_ADDRESS] [EMAIL_ADDRESS] Sign out Upload supporting files Cancel test ru…" at bounding box center [193, 116] width 387 height 332
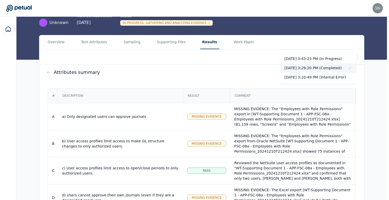
click at [316, 67] on div "[DATE] 3:29:20 PM (Completed)" at bounding box center [318, 67] width 76 height 9
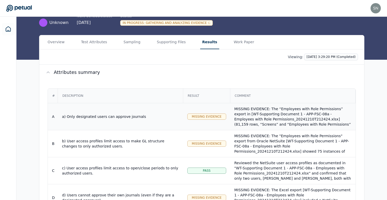
click at [291, 109] on div "MISSING EVIDENCE: The “Employees with Role Permissions” export in [WT-Supportin…" at bounding box center [292, 134] width 117 height 57
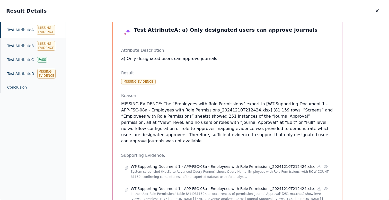
scroll to position [18, 0]
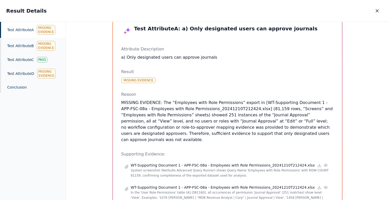
click at [36, 30] on div "Test Attribute A Missing Evidence" at bounding box center [33, 30] width 66 height 16
click at [29, 29] on div "Test Attribute A Missing Evidence" at bounding box center [33, 30] width 66 height 16
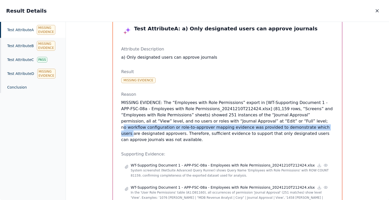
drag, startPoint x: 237, startPoint y: 118, endPoint x: 236, endPoint y: 127, distance: 9.2
click at [236, 127] on p "MISSING EVIDENCE: The “Employees with Role Permissions” export in [WT-Supportin…" at bounding box center [227, 121] width 213 height 43
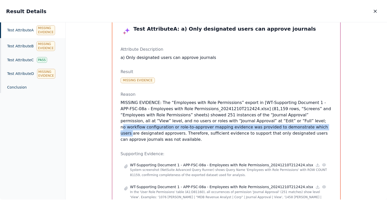
scroll to position [0, 0]
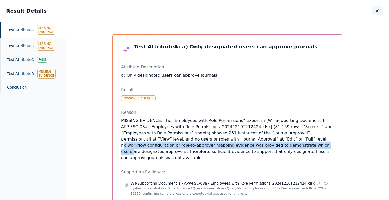
click at [378, 10] on icon "button" at bounding box center [377, 10] width 5 height 5
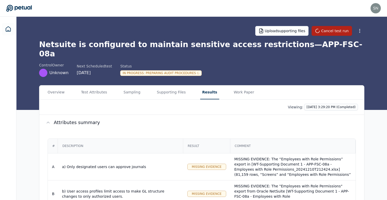
click at [153, 70] on div "In Progress : Preparing Audit Procedures" at bounding box center [161, 73] width 82 height 6
click at [135, 43] on h1 "Netsuite is configured to maintain sensitive access restrictions — APP-FSC-08a" at bounding box center [201, 49] width 325 height 19
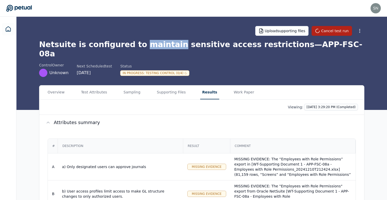
click at [135, 43] on h1 "Netsuite is configured to maintain sensitive access restrictions — APP-FSC-08a" at bounding box center [201, 49] width 325 height 19
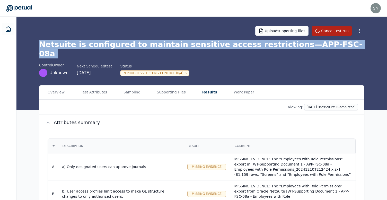
click at [135, 43] on h1 "Netsuite is configured to maintain sensitive access restrictions — APP-FSC-08a" at bounding box center [201, 49] width 325 height 19
click at [144, 44] on h1 "Netsuite is configured to maintain sensitive access restrictions — APP-FSC-08a" at bounding box center [201, 49] width 325 height 19
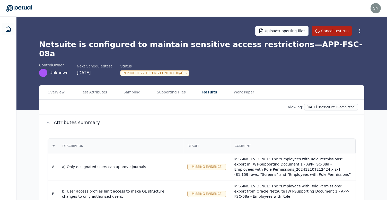
click at [155, 43] on h1 "Netsuite is configured to maintain sensitive access restrictions — APP-FSC-08a" at bounding box center [201, 49] width 325 height 19
click at [165, 45] on h1 "Netsuite is configured to maintain sensitive access restrictions — APP-FSC-08a" at bounding box center [201, 49] width 325 height 19
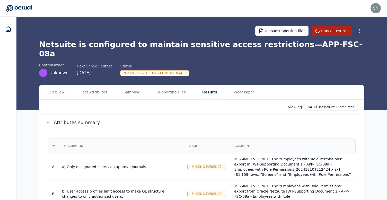
click at [166, 70] on div "In Progress : Testing Control (0/4)" at bounding box center [154, 73] width 69 height 6
click at [155, 42] on h1 "Netsuite is configured to maintain sensitive access restrictions — APP-FSC-08a" at bounding box center [201, 49] width 325 height 19
click at [161, 45] on h1 "Netsuite is configured to maintain sensitive access restrictions — APP-FSC-08a" at bounding box center [201, 49] width 325 height 19
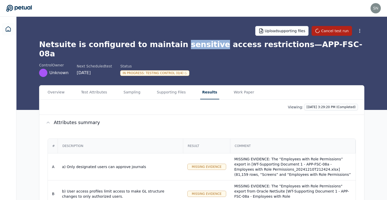
click at [161, 45] on h1 "Netsuite is configured to maintain sensitive access restrictions — APP-FSC-08a" at bounding box center [201, 49] width 325 height 19
click at [184, 46] on h1 "Netsuite is configured to maintain sensitive access restrictions — APP-FSC-08a" at bounding box center [201, 49] width 325 height 19
click at [7, 31] on icon at bounding box center [8, 29] width 6 height 6
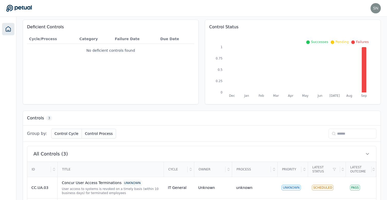
scroll to position [107, 0]
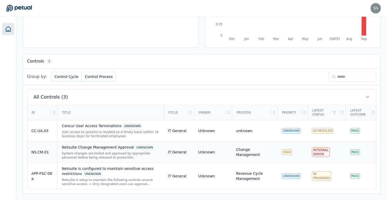
click at [110, 157] on div "System changes are tested and approved by appropriate personnel before being re…" at bounding box center [111, 155] width 98 height 8
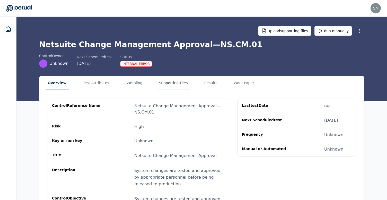
click at [180, 86] on button "Supporting Files" at bounding box center [173, 83] width 33 height 14
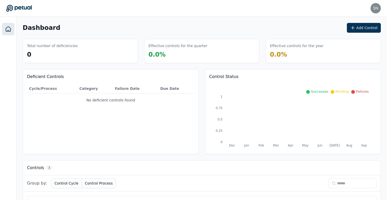
scroll to position [107, 0]
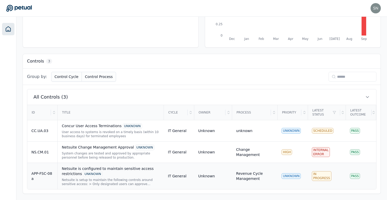
click at [134, 169] on div "Netsuite is configured to maintain sensitive access restrictions UNKNOWN" at bounding box center [111, 171] width 98 height 11
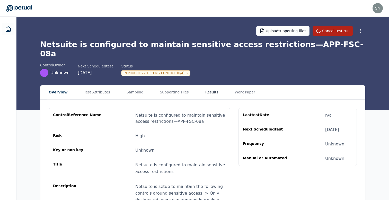
click at [204, 85] on button "Results" at bounding box center [211, 92] width 17 height 14
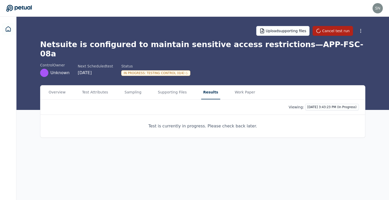
click at [174, 70] on div "In Progress : Testing Control (0/4)" at bounding box center [155, 73] width 69 height 6
click at [178, 70] on div "In Progress : Testing Control (0/4)" at bounding box center [155, 73] width 69 height 6
click at [171, 46] on h1 "Netsuite is configured to maintain sensitive access restrictions — APP-FSC-08a" at bounding box center [202, 49] width 325 height 19
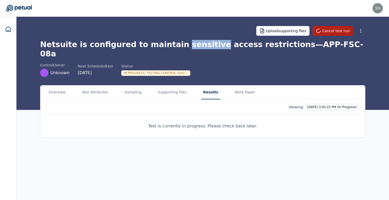
click at [171, 46] on h1 "Netsuite is configured to maintain sensitive access restrictions — APP-FSC-08a" at bounding box center [202, 49] width 325 height 19
click at [177, 70] on div "In Progress : Testing Control (0/4)" at bounding box center [155, 73] width 69 height 6
click at [176, 50] on div "Netsuite is configured to maintain sensitive access restrictions — APP-FSC-08a …" at bounding box center [202, 58] width 325 height 37
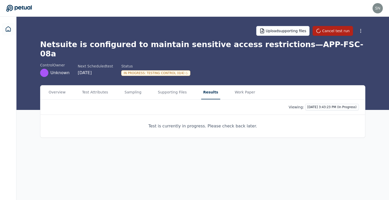
click at [176, 46] on h1 "Netsuite is configured to maintain sensitive access restrictions — APP-FSC-08a" at bounding box center [202, 49] width 325 height 19
click at [146, 45] on h1 "Netsuite is configured to maintain sensitive access restrictions — APP-FSC-08a" at bounding box center [202, 49] width 325 height 19
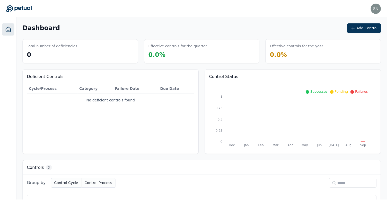
scroll to position [107, 0]
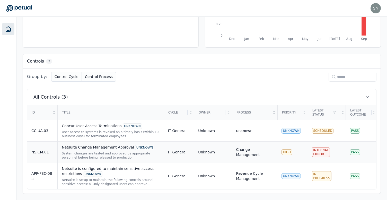
click at [133, 158] on div "System changes are tested and approved by appropriate personnel before being re…" at bounding box center [111, 155] width 98 height 8
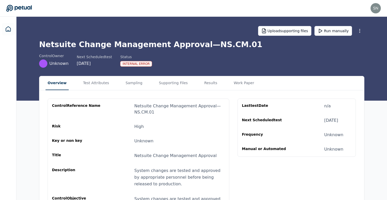
scroll to position [13, 0]
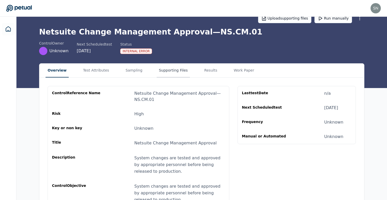
click at [181, 74] on button "Supporting Files" at bounding box center [173, 71] width 33 height 14
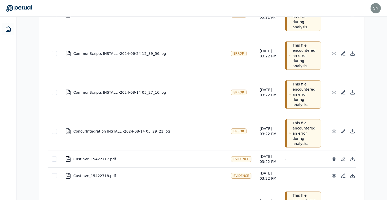
scroll to position [1341, 0]
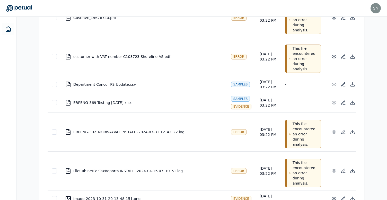
click at [94, 21] on div "PDF CustInvc_15676740.pdf" at bounding box center [144, 18] width 158 height 6
click at [96, 21] on div "PDF CustInvc_15676740.pdf" at bounding box center [144, 18] width 158 height 6
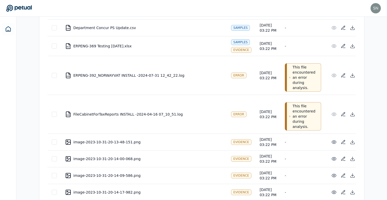
scroll to position [1399, 0]
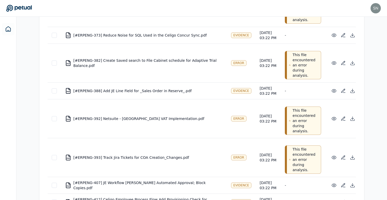
scroll to position [306, 0]
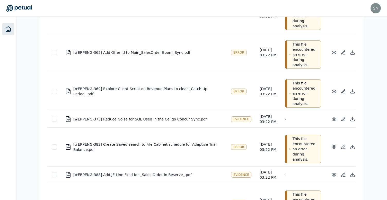
click at [10, 30] on icon at bounding box center [8, 29] width 6 height 6
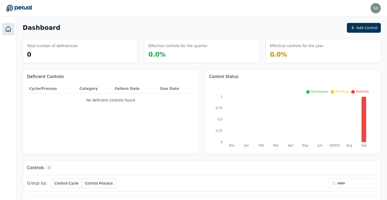
scroll to position [107, 0]
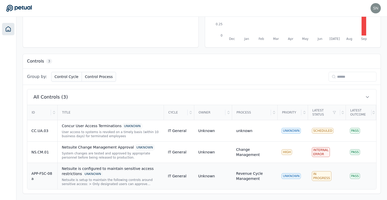
click at [150, 177] on div "Netsuite is configured to maintain sensitive access restrictions UNKNOWN Netsui…" at bounding box center [111, 176] width 98 height 20
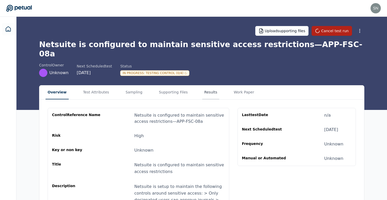
click at [202, 85] on button "Results" at bounding box center [210, 92] width 17 height 14
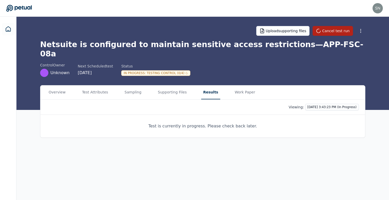
click at [156, 70] on div "In Progress : Testing Control (0/4)" at bounding box center [155, 73] width 69 height 6
click at [158, 70] on div "In Progress : Testing Control (0/4)" at bounding box center [155, 73] width 69 height 6
click at [156, 70] on div "In Progress : Testing Control (0/4)" at bounding box center [155, 73] width 69 height 6
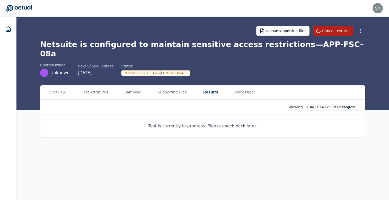
click at [156, 70] on div "In Progress : Testing Control (0/4)" at bounding box center [155, 73] width 69 height 6
click at [161, 44] on h1 "Netsuite is configured to maintain sensitive access restrictions — APP-FSC-08a" at bounding box center [202, 49] width 325 height 19
click at [196, 43] on h1 "Netsuite is configured to maintain sensitive access restrictions — APP-FSC-08a" at bounding box center [202, 49] width 325 height 19
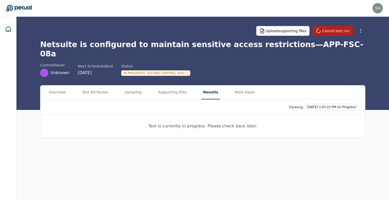
click at [196, 42] on h1 "Netsuite is configured to maintain sensitive access restrictions — APP-FSC-08a" at bounding box center [202, 49] width 325 height 19
click at [222, 47] on h1 "Netsuite is configured to maintain sensitive access restrictions — APP-FSC-08a" at bounding box center [202, 49] width 325 height 19
click at [181, 45] on h1 "Netsuite is configured to maintain sensitive access restrictions — APP-FSC-08a" at bounding box center [202, 49] width 325 height 19
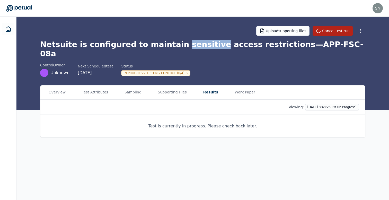
click at [181, 45] on h1 "Netsuite is configured to maintain sensitive access restrictions — APP-FSC-08a" at bounding box center [202, 49] width 325 height 19
click at [146, 49] on h1 "Netsuite is configured to maintain sensitive access restrictions — APP-FSC-08a" at bounding box center [202, 49] width 325 height 19
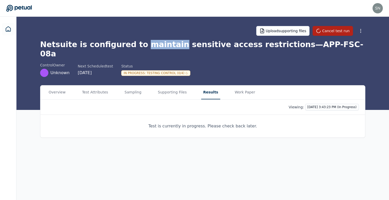
click at [146, 49] on h1 "Netsuite is configured to maintain sensitive access restrictions — APP-FSC-08a" at bounding box center [202, 49] width 325 height 19
click at [184, 48] on h1 "Netsuite is configured to maintain sensitive access restrictions — APP-FSC-08a" at bounding box center [202, 49] width 325 height 19
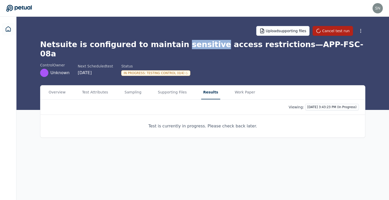
click at [184, 48] on h1 "Netsuite is configured to maintain sensitive access restrictions — APP-FSC-08a" at bounding box center [202, 49] width 325 height 19
click at [212, 46] on h1 "Netsuite is configured to maintain sensitive access restrictions — APP-FSC-08a" at bounding box center [202, 49] width 325 height 19
click at [188, 45] on h1 "Netsuite is configured to maintain sensitive access restrictions — APP-FSC-08a" at bounding box center [202, 49] width 325 height 19
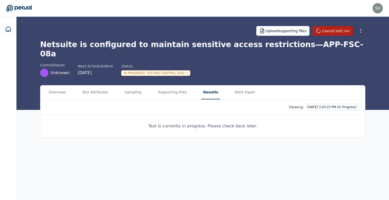
click at [146, 46] on h1 "Netsuite is configured to maintain sensitive access restrictions — APP-FSC-08a" at bounding box center [202, 49] width 325 height 19
click at [147, 44] on h1 "Netsuite is configured to maintain sensitive access restrictions — APP-FSC-08a" at bounding box center [202, 49] width 325 height 19
click at [148, 45] on h1 "Netsuite is configured to maintain sensitive access restrictions — APP-FSC-08a" at bounding box center [202, 49] width 325 height 19
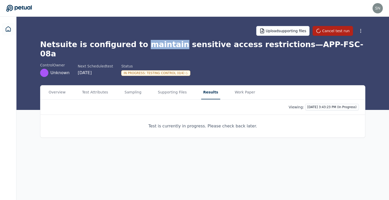
click at [148, 45] on h1 "Netsuite is configured to maintain sensitive access restrictions — APP-FSC-08a" at bounding box center [202, 49] width 325 height 19
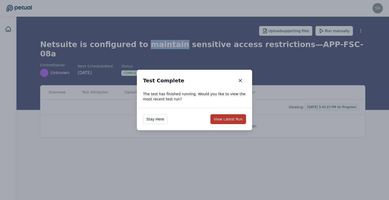
click at [219, 115] on button "View Latest Run" at bounding box center [228, 119] width 36 height 10
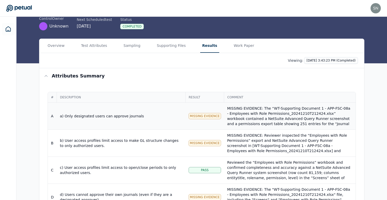
scroll to position [49, 0]
